Goal: Task Accomplishment & Management: Use online tool/utility

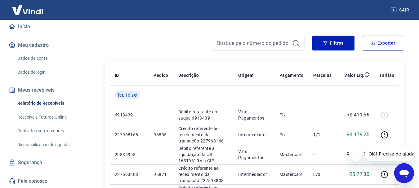
scroll to position [31, 0]
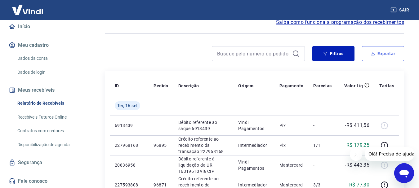
click at [385, 56] on button "Exportar" at bounding box center [383, 53] width 42 height 15
type input "[DATE]"
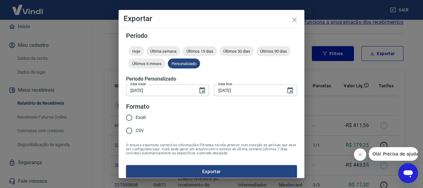
click at [143, 118] on span "Excel" at bounding box center [141, 117] width 10 height 7
click at [136, 118] on input "Excel" at bounding box center [129, 117] width 13 height 13
radio input "true"
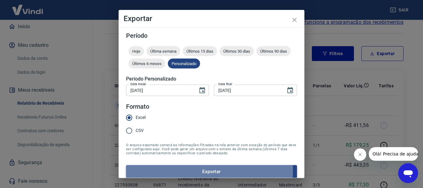
click at [199, 171] on button "Exportar" at bounding box center [211, 171] width 171 height 13
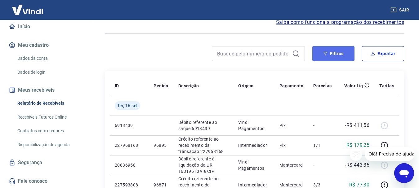
click at [332, 51] on button "Filtros" at bounding box center [333, 53] width 42 height 15
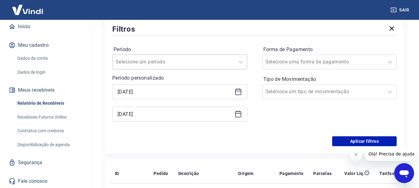
scroll to position [93, 0]
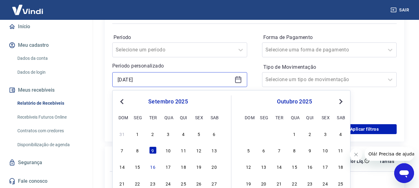
drag, startPoint x: 159, startPoint y: 79, endPoint x: 103, endPoint y: 83, distance: 55.9
type input "[DATE]"
click at [152, 81] on input "[DATE]" at bounding box center [174, 79] width 114 height 9
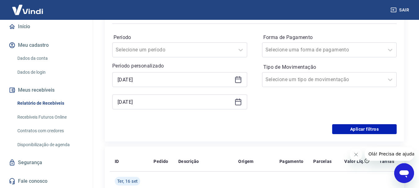
click at [254, 68] on div "Período Selecione um período Período personalizado [DATE] [DATE] Forma de Pagam…" at bounding box center [254, 74] width 284 height 99
click at [366, 130] on button "Aplicar filtros" at bounding box center [364, 129] width 64 height 10
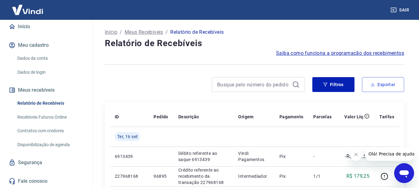
click at [381, 84] on button "Exportar" at bounding box center [383, 84] width 42 height 15
type input "[DATE]"
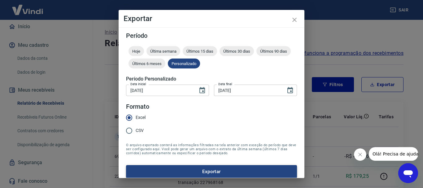
click at [221, 169] on button "Exportar" at bounding box center [211, 171] width 171 height 13
